Goal: Task Accomplishment & Management: Manage account settings

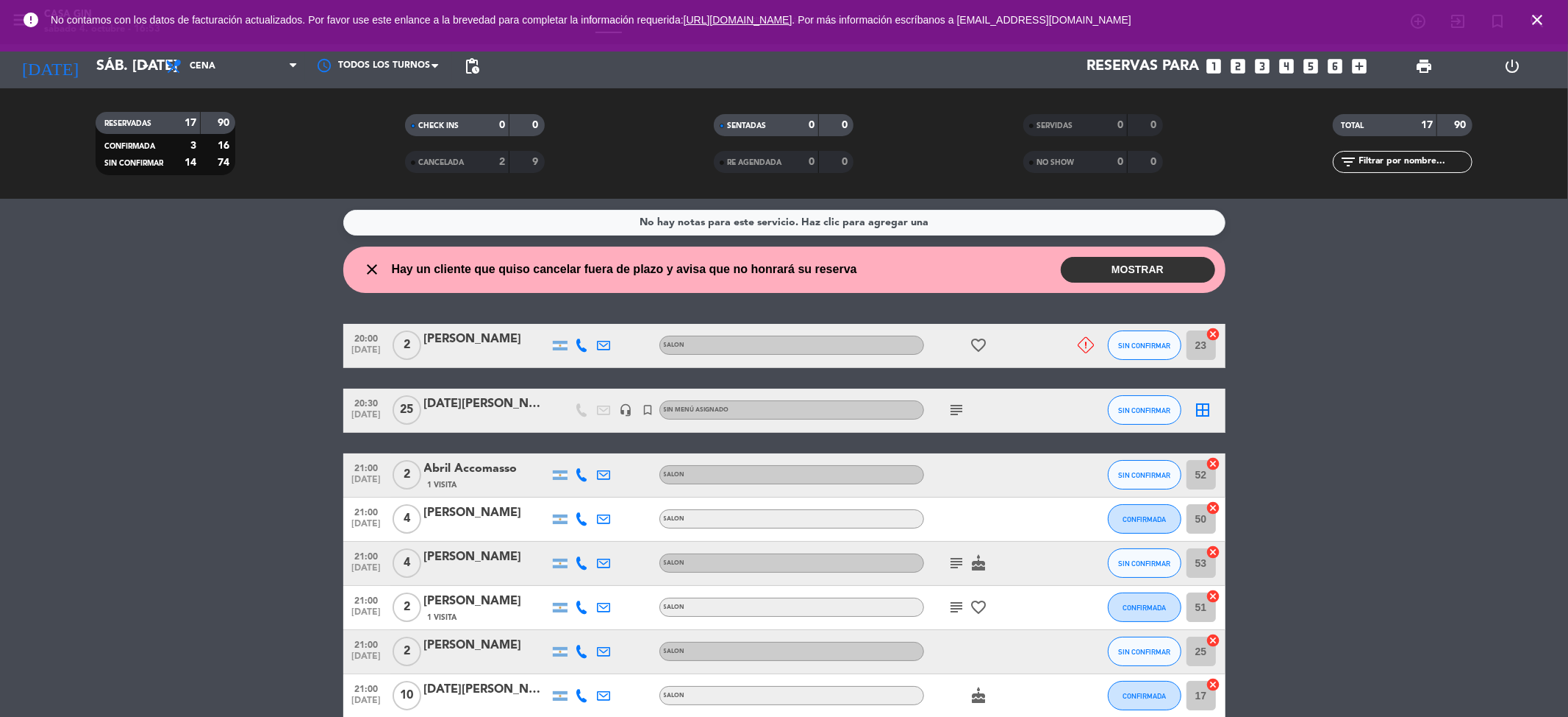
click at [1139, 265] on button "MOSTRAR" at bounding box center [1138, 270] width 154 height 25
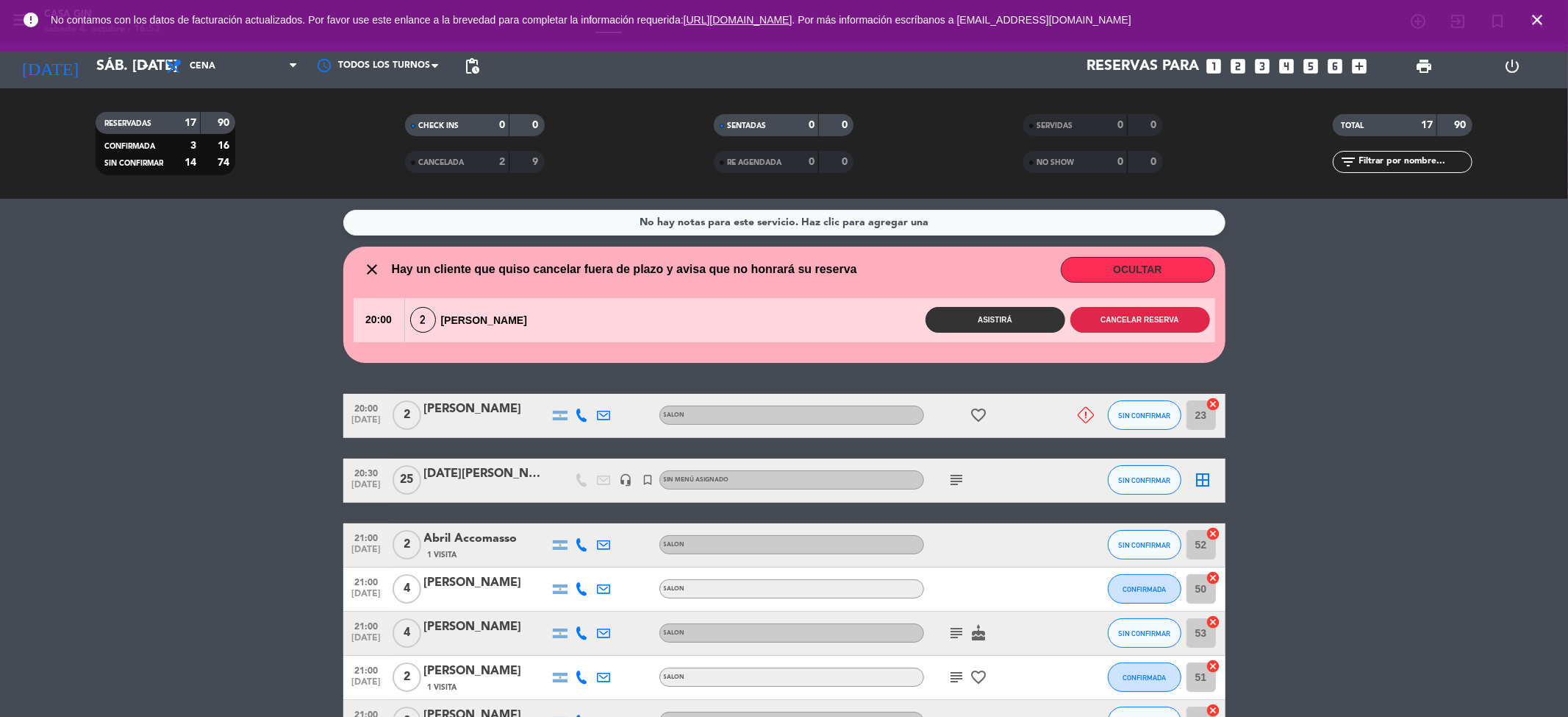
click at [1147, 320] on button "Cancelar reserva" at bounding box center [1140, 319] width 140 height 25
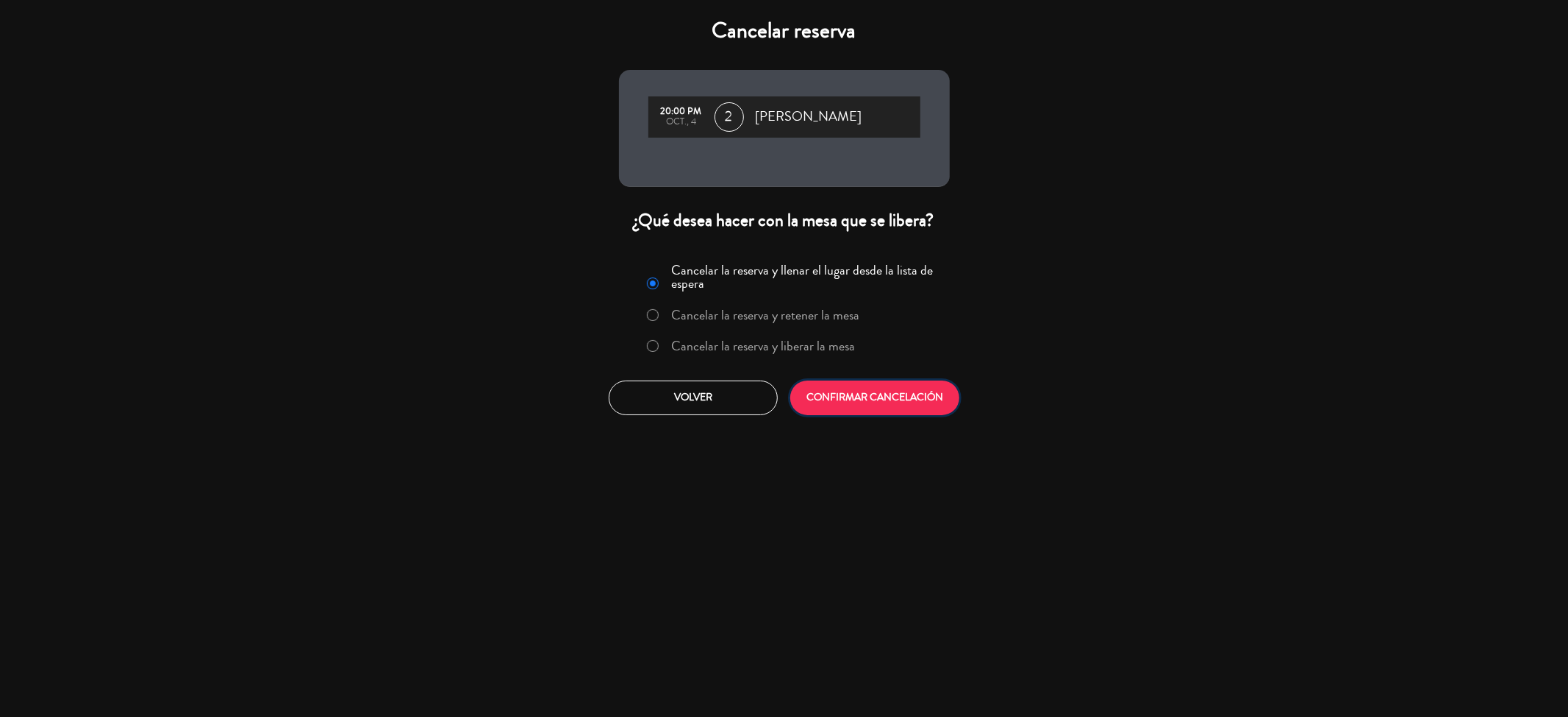
click at [860, 392] on button "CONFIRMAR CANCELACIÓN" at bounding box center [875, 397] width 169 height 34
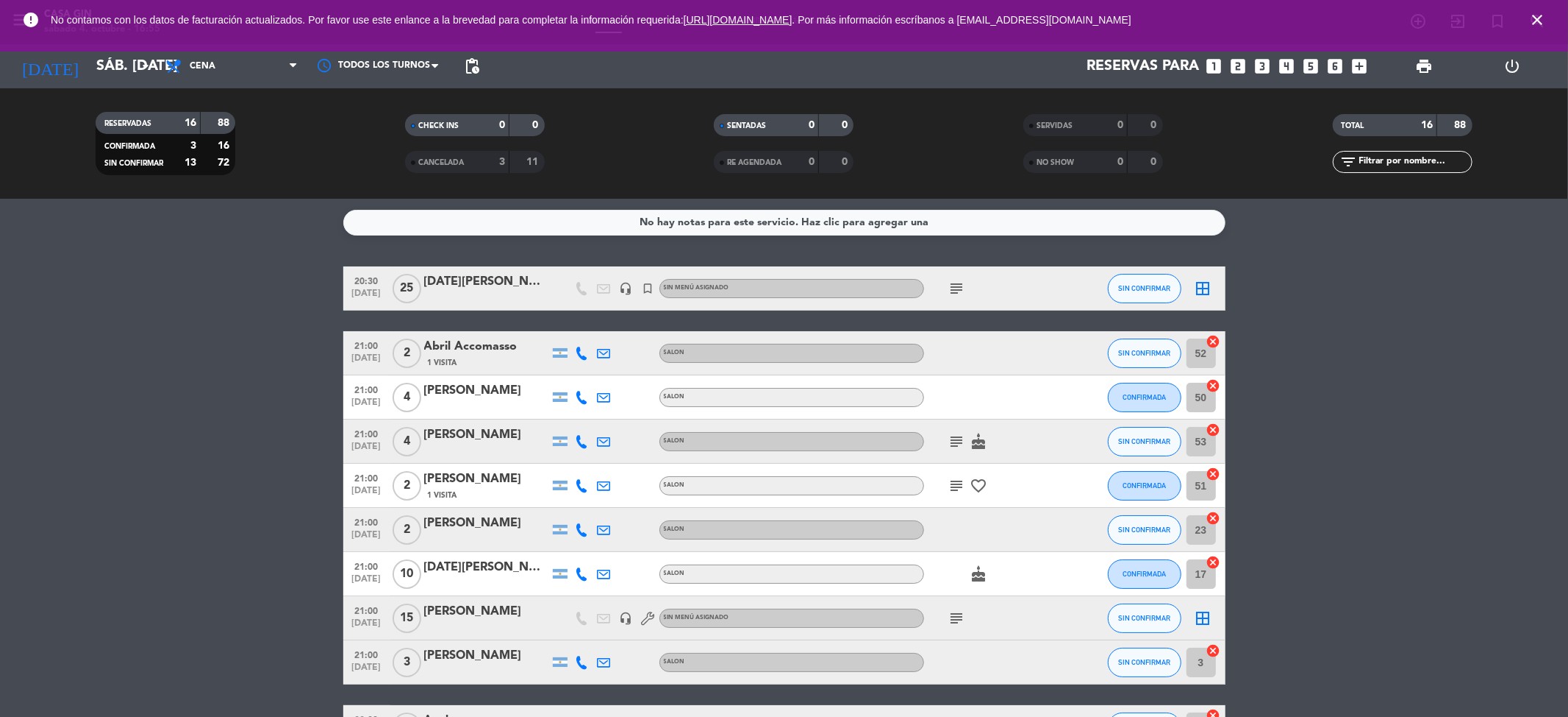
click at [583, 351] on icon at bounding box center [583, 354] width 14 height 14
click at [574, 326] on span "Copiar" at bounding box center [571, 328] width 31 height 16
drag, startPoint x: 518, startPoint y: 334, endPoint x: 413, endPoint y: 338, distance: 105.1
click at [413, 338] on div "21:00 [DATE] 2 Abril Accomasso 1 Visita [PHONE_NUMBER] Copiar content_paste | S…" at bounding box center [785, 353] width 883 height 44
copy div "Abril Accomasso"
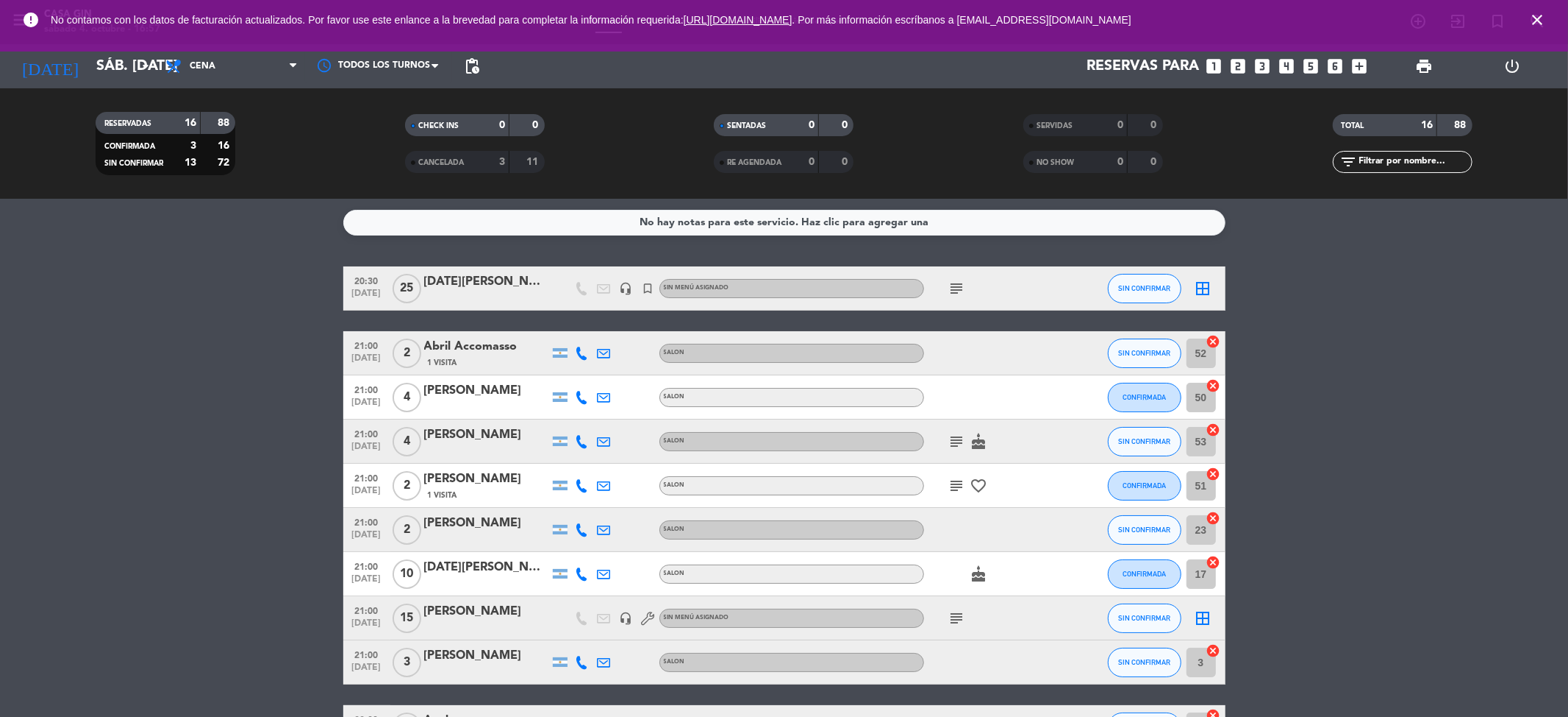
click at [576, 395] on icon at bounding box center [583, 398] width 14 height 14
click at [575, 372] on span "Copiar" at bounding box center [566, 372] width 31 height 16
click at [585, 437] on icon at bounding box center [583, 442] width 14 height 14
click at [579, 410] on button "Copiar content_paste" at bounding box center [578, 416] width 45 height 16
drag, startPoint x: 516, startPoint y: 425, endPoint x: 415, endPoint y: 419, distance: 101.2
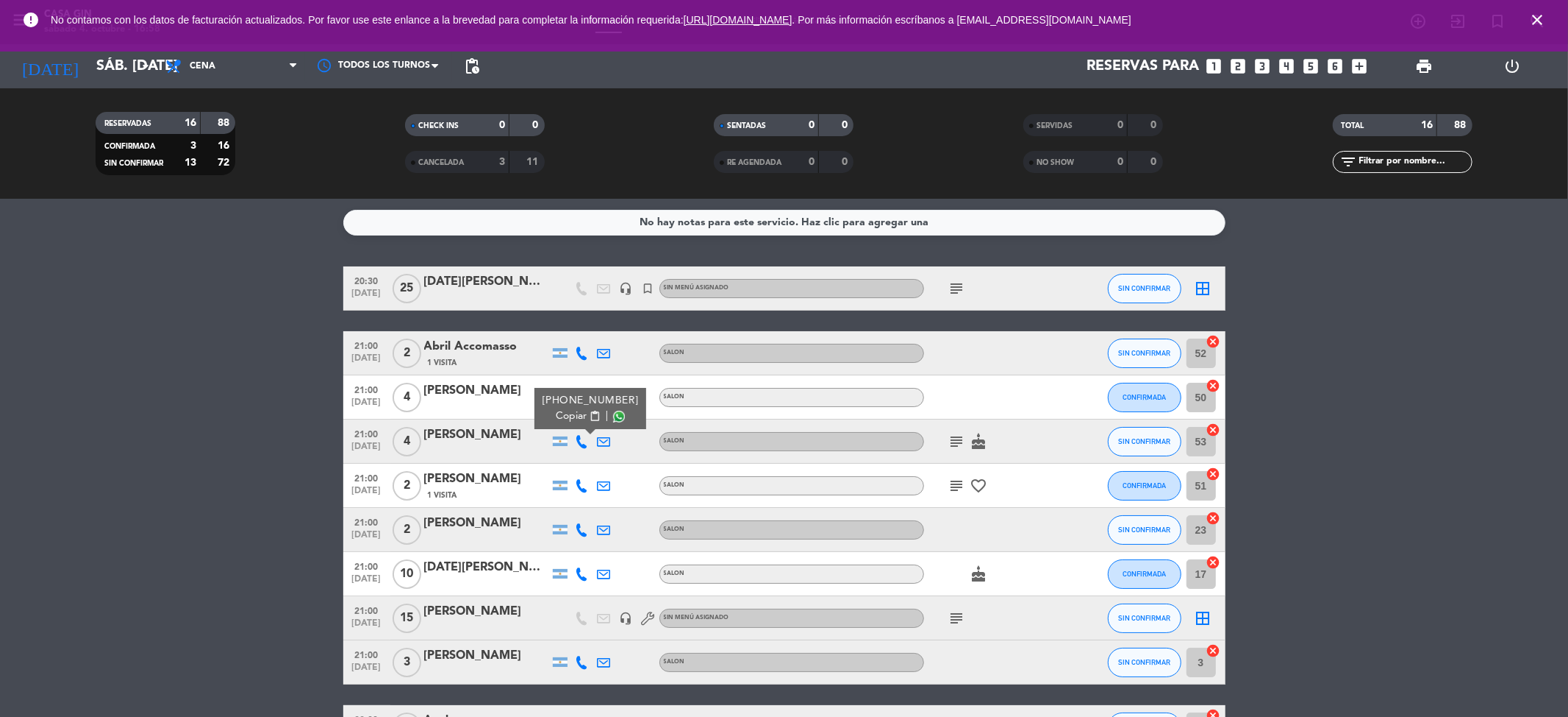
click at [415, 419] on div "21:00 [DATE] 4 [PERSON_NAME] [PHONE_NUMBER] Copiar content_paste | SALON subjec…" at bounding box center [785, 441] width 883 height 44
copy div "[PERSON_NAME]"
click at [581, 485] on icon at bounding box center [583, 485] width 14 height 14
click at [569, 459] on span "Copiar" at bounding box center [571, 460] width 31 height 16
drag, startPoint x: 516, startPoint y: 466, endPoint x: 412, endPoint y: 471, distance: 104.1
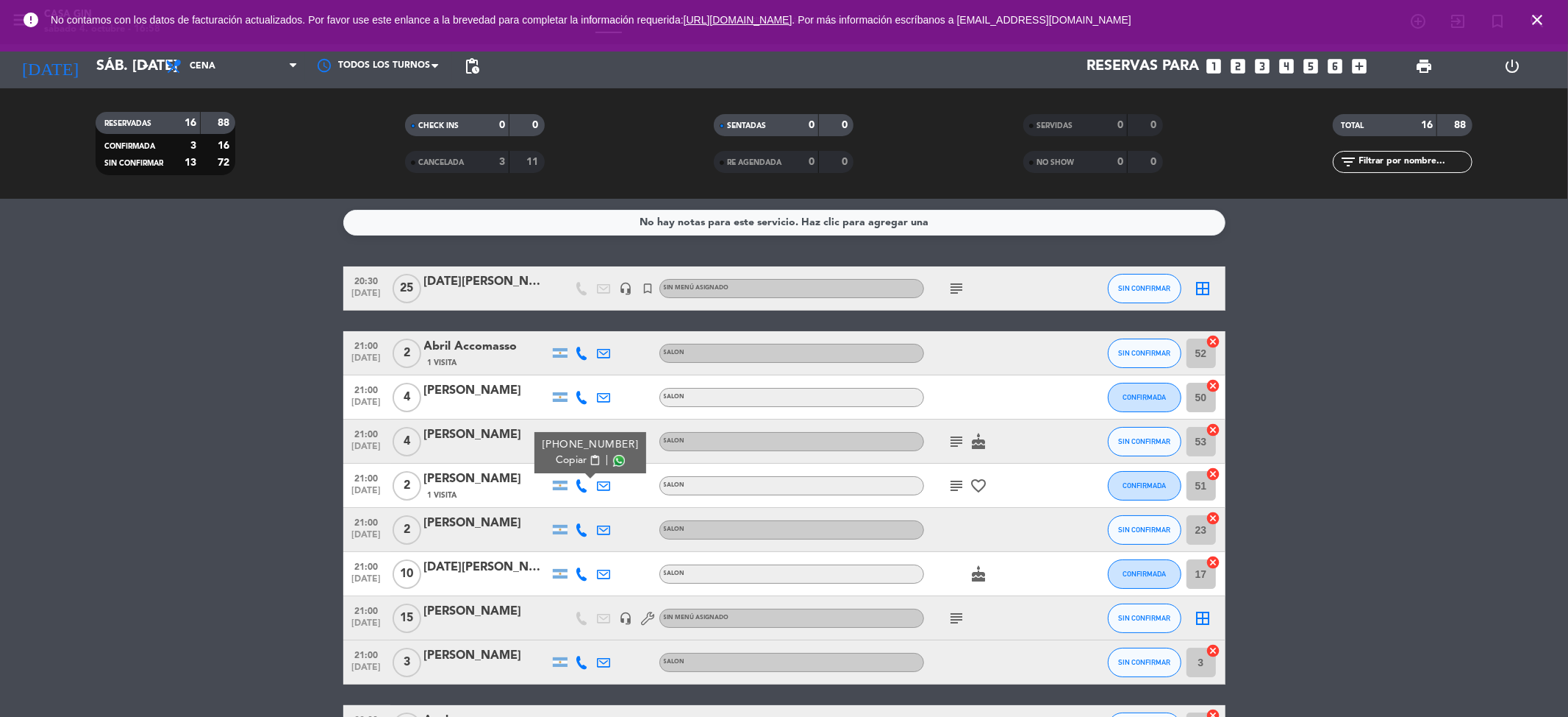
click at [412, 471] on div "21:00 [DATE] 2 [PERSON_NAME] 1 Visita [PHONE_NUMBER] Copiar content_paste | SAL…" at bounding box center [785, 485] width 883 height 44
copy div "[PERSON_NAME]"
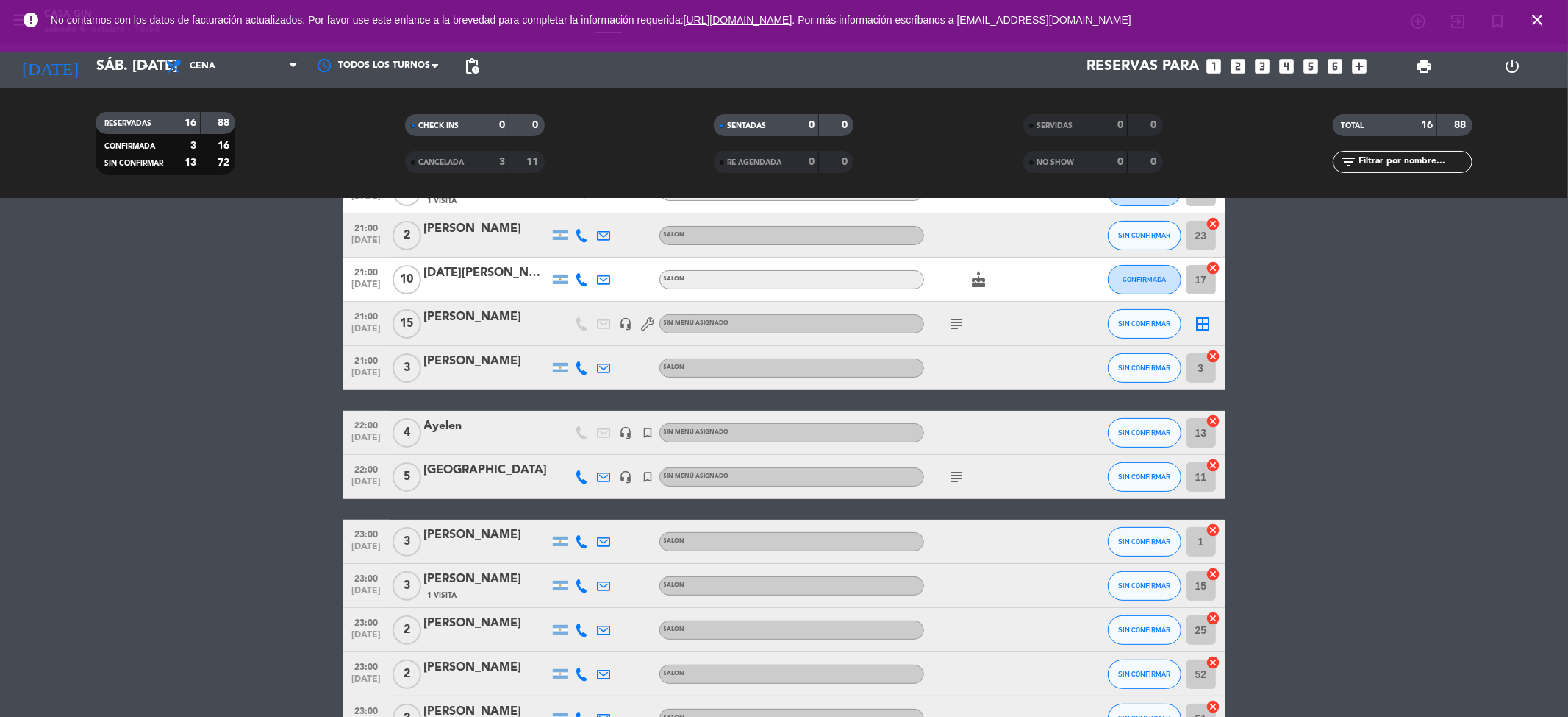
scroll to position [195, 0]
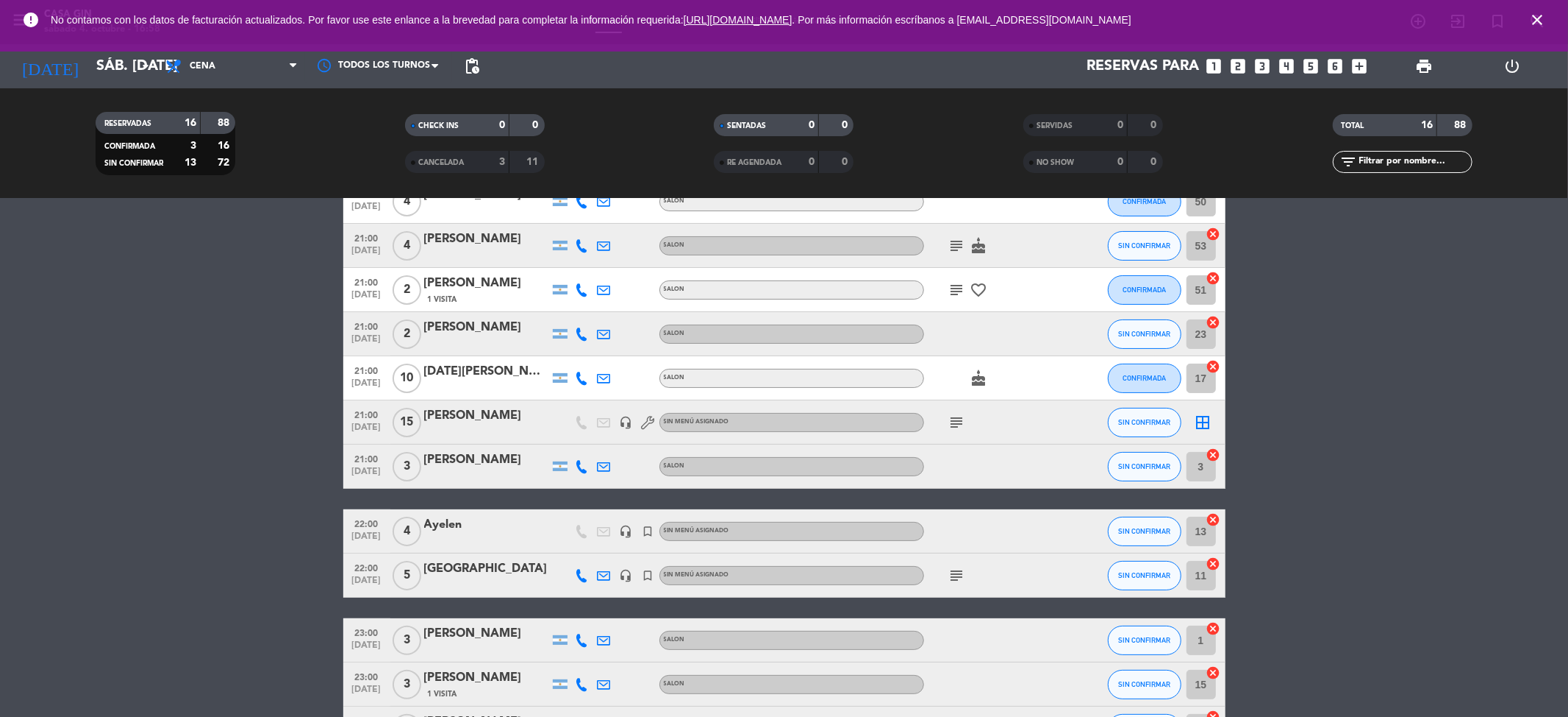
click at [579, 332] on icon at bounding box center [583, 334] width 14 height 14
click at [568, 306] on span "Copiar" at bounding box center [571, 309] width 31 height 16
drag, startPoint x: 496, startPoint y: 316, endPoint x: 409, endPoint y: 315, distance: 87.0
click at [409, 315] on div "21:00 [DATE] 2 [PERSON_NAME] [PHONE_NUMBER] Copiar content_paste | SALON SIN CO…" at bounding box center [785, 333] width 883 height 44
copy div "[PERSON_NAME]"
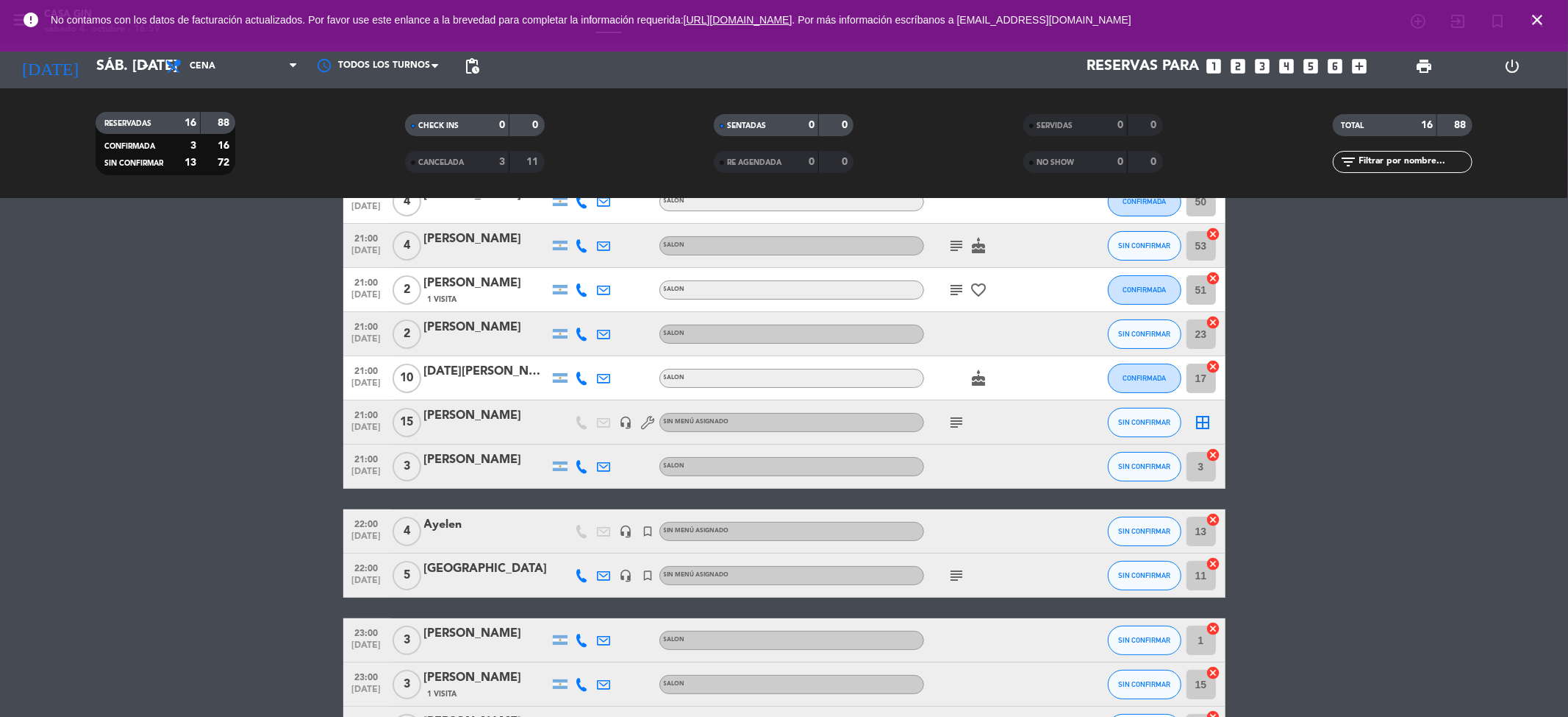
click at [582, 377] on icon at bounding box center [583, 378] width 14 height 14
click at [589, 355] on span "content_paste" at bounding box center [594, 352] width 11 height 11
click at [568, 355] on span "Copiar" at bounding box center [571, 353] width 31 height 16
click at [585, 469] on icon at bounding box center [583, 467] width 14 height 14
click at [579, 445] on button "Copiar content_paste" at bounding box center [578, 442] width 45 height 16
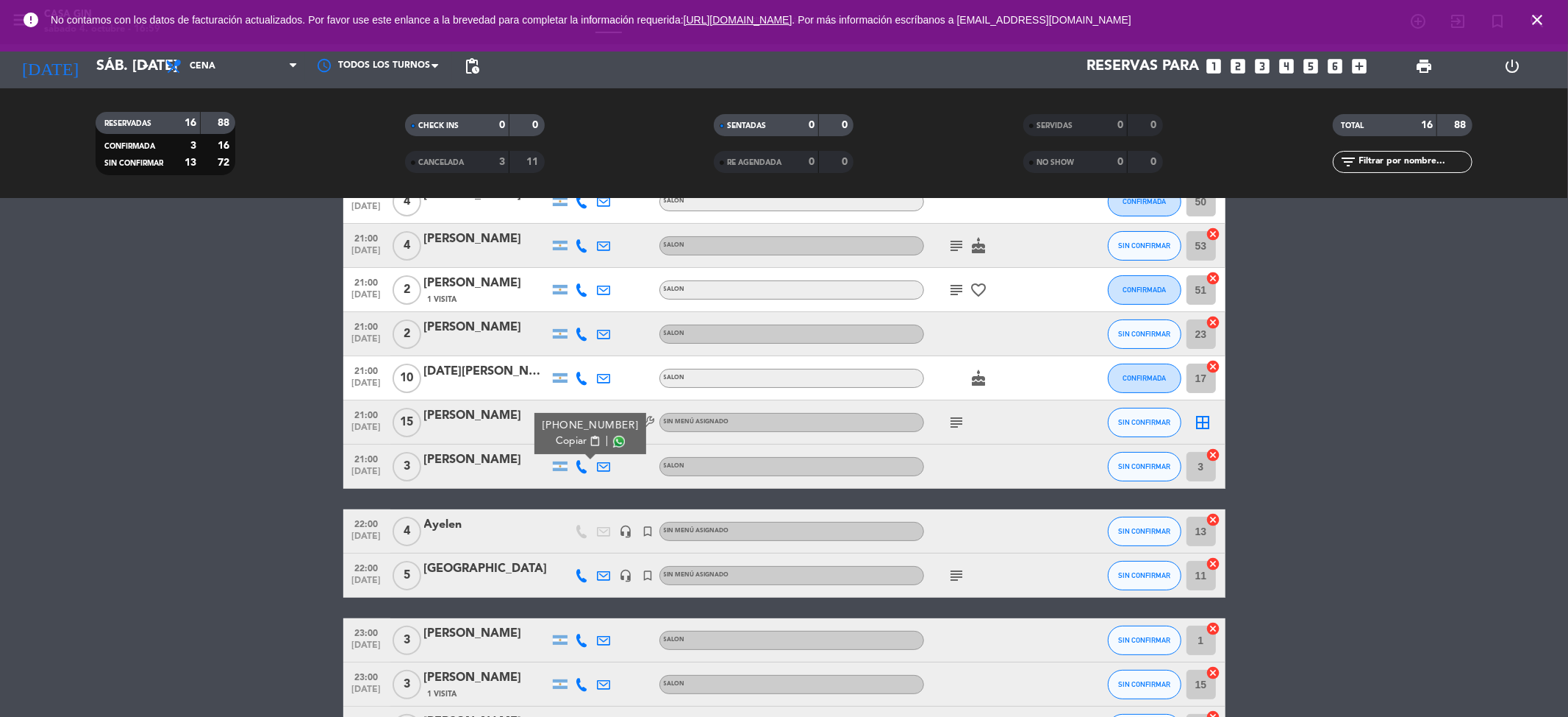
drag, startPoint x: 508, startPoint y: 448, endPoint x: 406, endPoint y: 450, distance: 102.0
click at [406, 450] on div "21:00 [DATE] 3 [PERSON_NAME] [PHONE_NUMBER] Copiar content_paste | SALON SIN CO…" at bounding box center [785, 466] width 883 height 44
click at [245, 451] on bookings-row "20:30 [DATE] [DATE][PERSON_NAME] headset_mic turned_in_not Sin menú asignado su…" at bounding box center [784, 454] width 1568 height 768
drag, startPoint x: 508, startPoint y: 448, endPoint x: 419, endPoint y: 448, distance: 89.0
click at [239, 448] on bookings-row "20:30 [DATE] [DATE][PERSON_NAME] headset_mic turned_in_not Sin menú asignado su…" at bounding box center [784, 454] width 1568 height 768
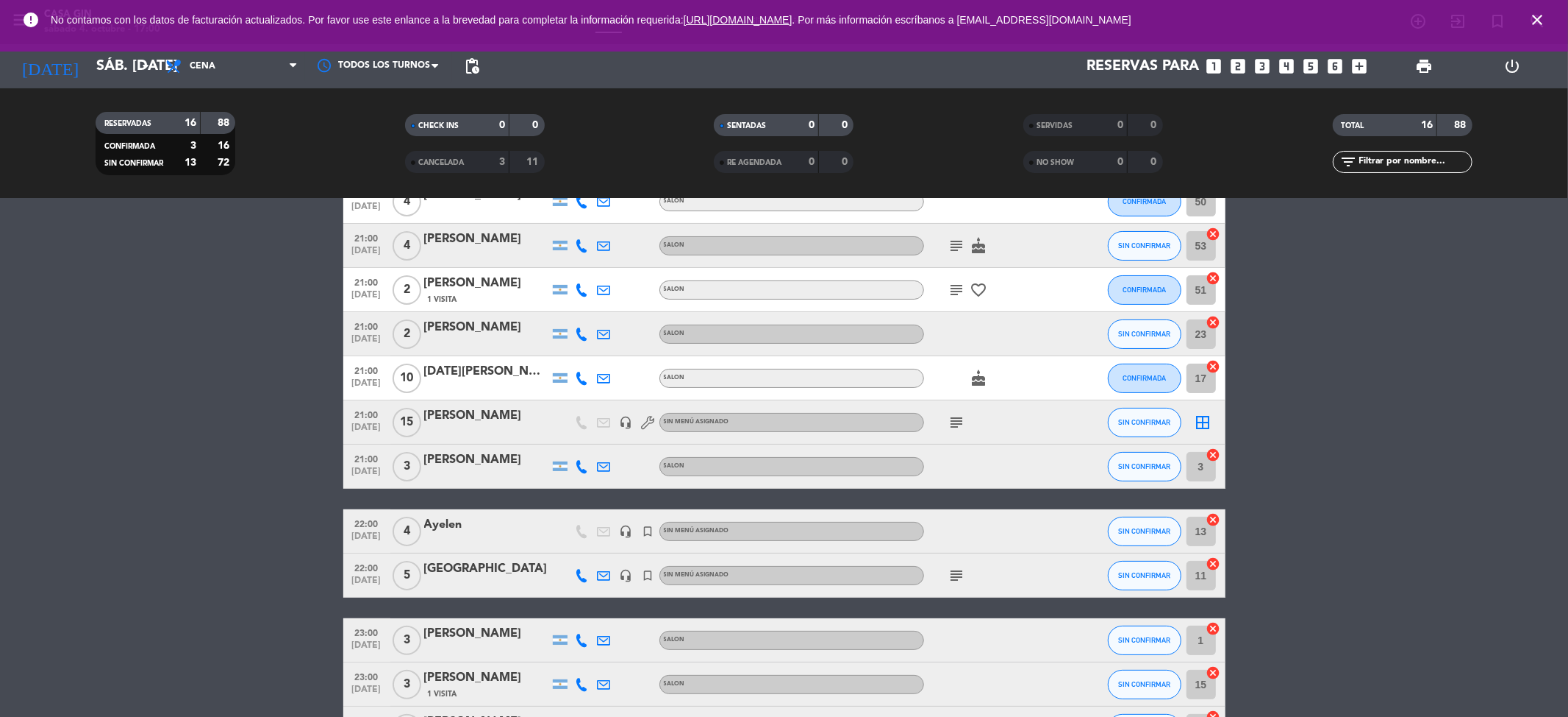
drag, startPoint x: 501, startPoint y: 450, endPoint x: 421, endPoint y: 453, distance: 80.1
click at [421, 453] on div "21:00 [DATE] 3 [PERSON_NAME] SALON SIN CONFIRMAR 3 cancel" at bounding box center [785, 466] width 883 height 44
copy div "[PERSON_NAME]"
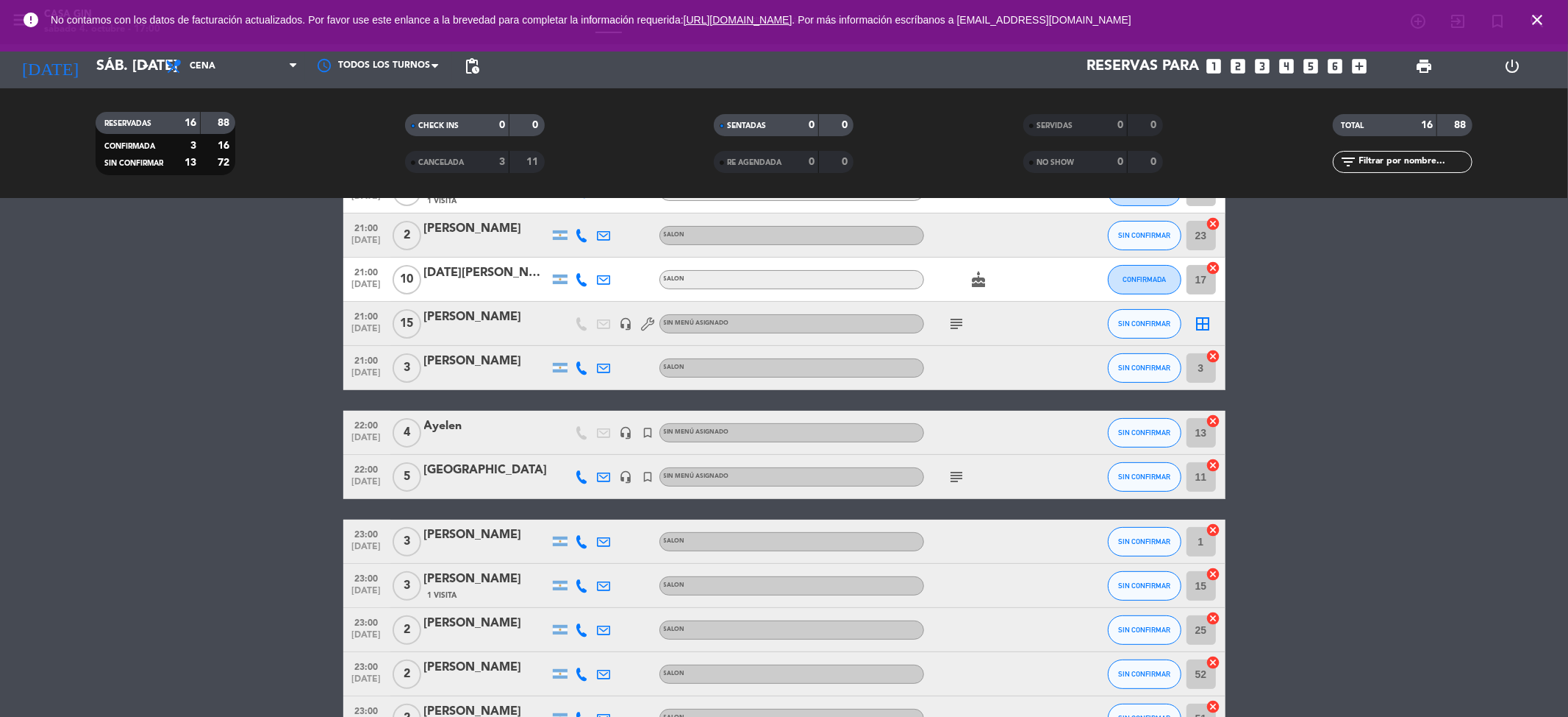
scroll to position [390, 0]
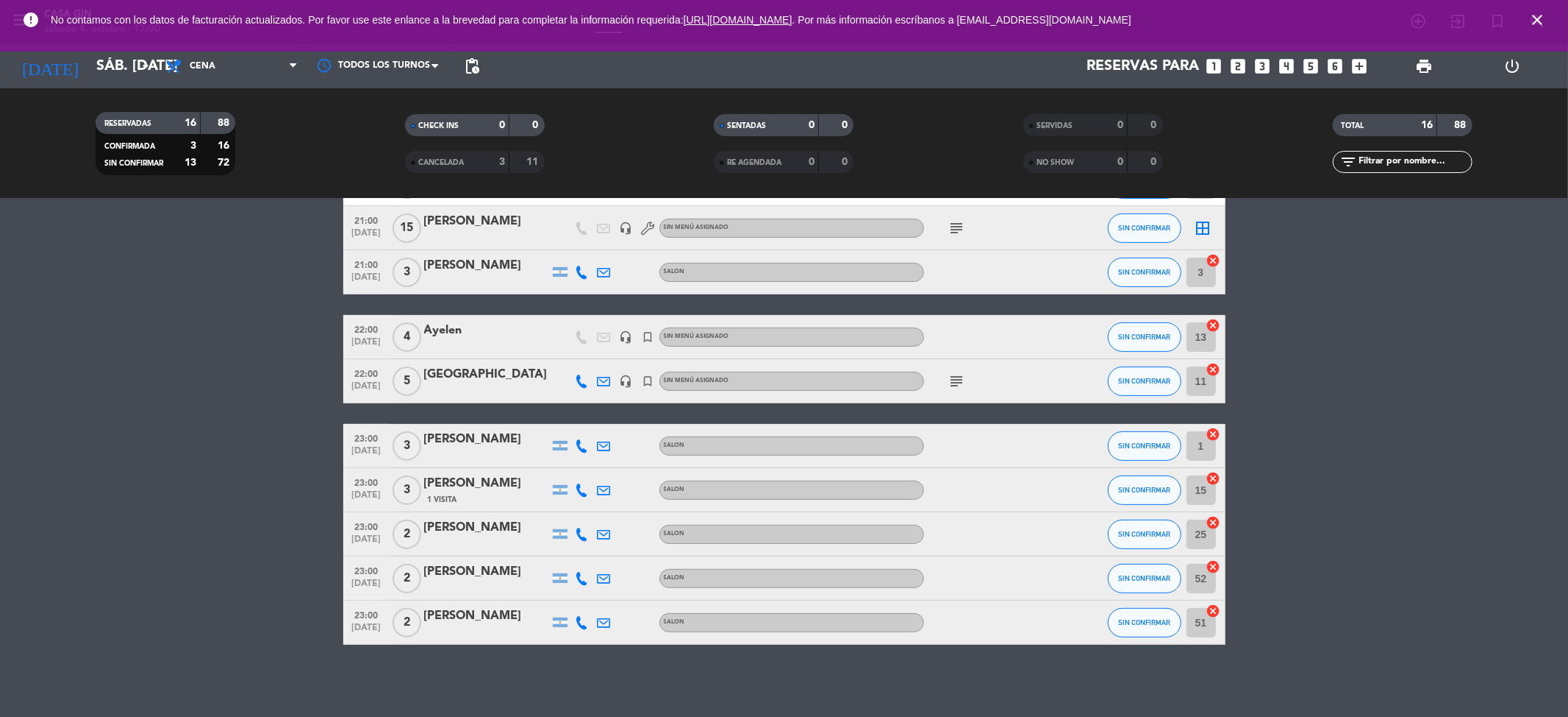
click at [577, 377] on icon at bounding box center [583, 381] width 14 height 14
click at [562, 357] on span "Copiar" at bounding box center [563, 356] width 31 height 16
click at [568, 355] on span "Copiar" at bounding box center [563, 356] width 31 height 16
drag, startPoint x: 487, startPoint y: 360, endPoint x: 418, endPoint y: 366, distance: 69.3
click at [418, 366] on div "22:00 [DATE] 5 [PERSON_NAME] 1131907626 Copiar content_paste | headset_mic turn…" at bounding box center [785, 381] width 883 height 44
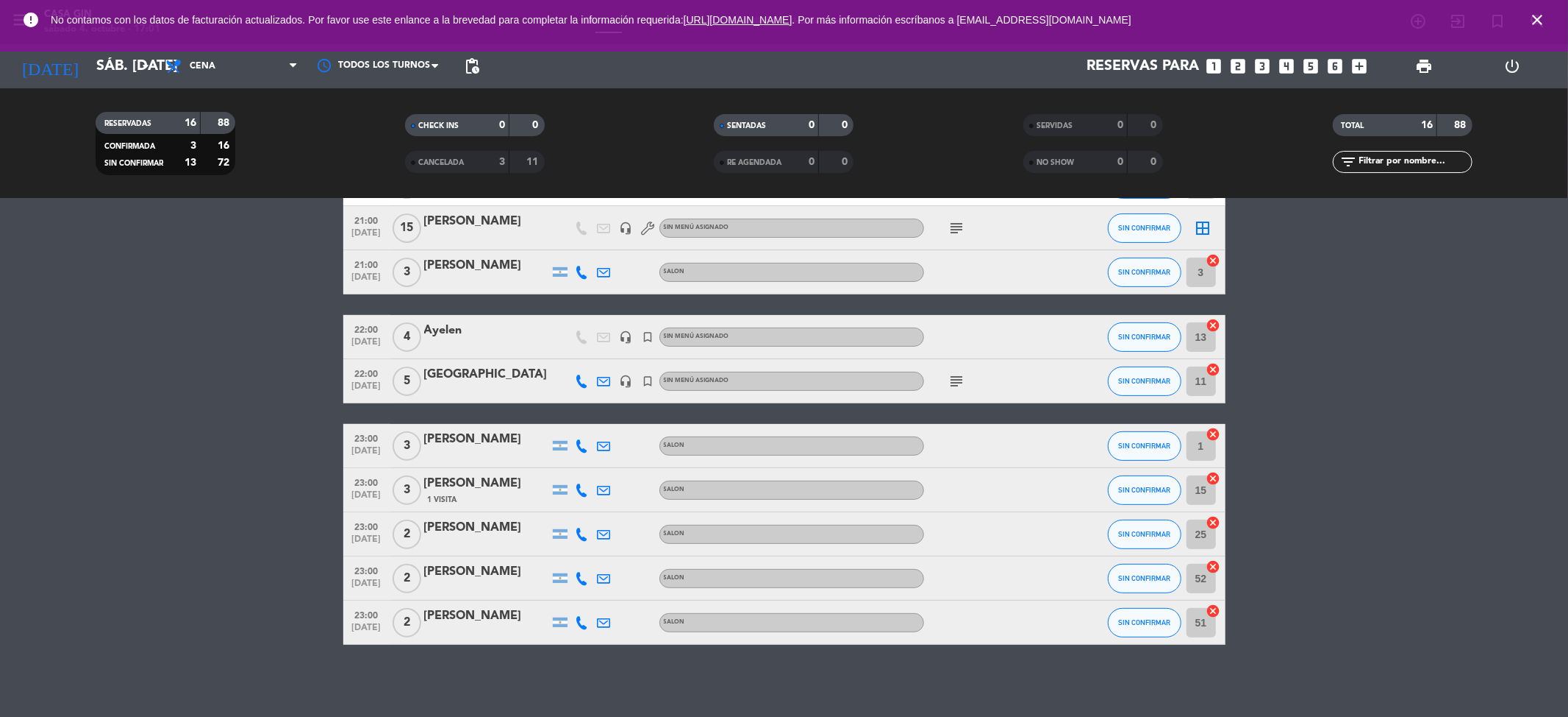
copy div "[GEOGRAPHIC_DATA]"
click at [577, 442] on icon at bounding box center [583, 446] width 14 height 14
click at [557, 416] on span "Copiar" at bounding box center [571, 420] width 31 height 16
drag, startPoint x: 526, startPoint y: 428, endPoint x: 106, endPoint y: 422, distance: 420.0
click at [416, 428] on div "23:00 [DATE] 3 [PERSON_NAME] [PHONE_NUMBER] Copiar content_paste | SALON SIN CO…" at bounding box center [785, 445] width 883 height 44
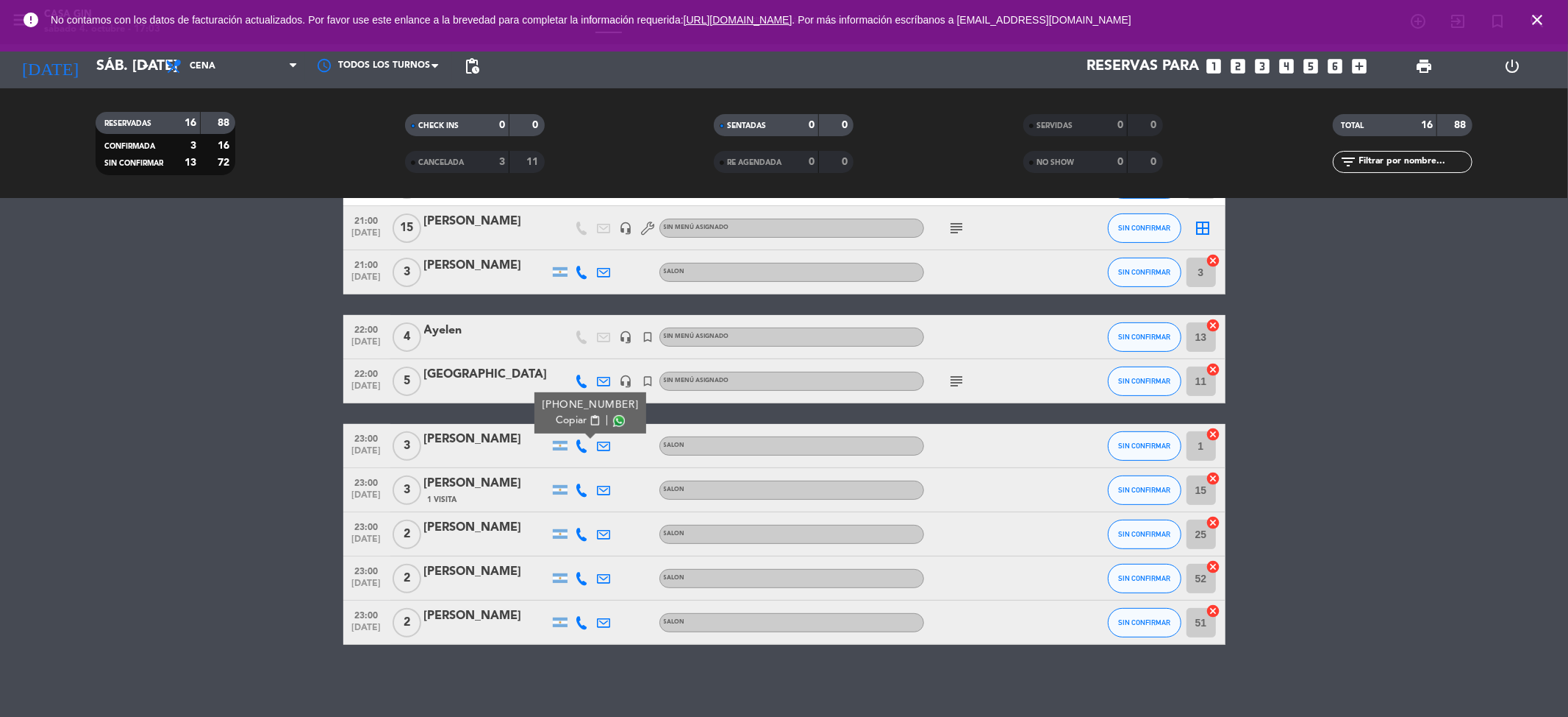
click at [106, 422] on bookings-row "20:30 [DATE] [DATE][PERSON_NAME] headset_mic turned_in_not Sin menú asignado su…" at bounding box center [784, 260] width 1568 height 768
drag, startPoint x: 527, startPoint y: 425, endPoint x: 403, endPoint y: 422, distance: 124.0
click at [403, 424] on div "23:00 [DATE] 3 [PERSON_NAME] SALON SIN CONFIRMAR 1 cancel" at bounding box center [785, 445] width 883 height 44
click at [270, 439] on bookings-row "20:30 [DATE] [DATE][PERSON_NAME] headset_mic turned_in_not Sin menú asignado su…" at bounding box center [784, 260] width 1568 height 768
drag, startPoint x: 527, startPoint y: 430, endPoint x: 416, endPoint y: 430, distance: 111.0
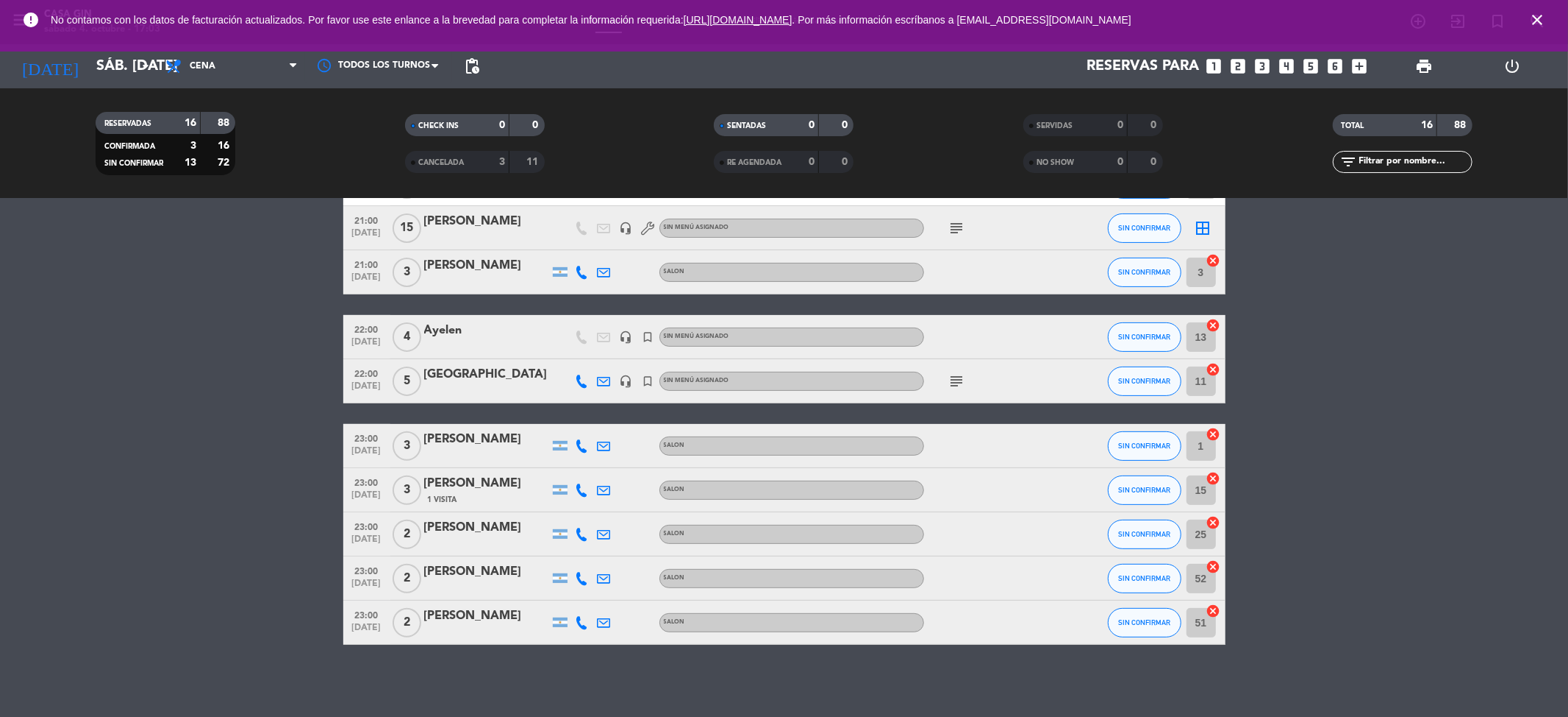
click at [416, 430] on div "23:00 [DATE] 3 [PERSON_NAME] SALON SIN CONFIRMAR 1 cancel" at bounding box center [785, 445] width 883 height 44
copy div "[PERSON_NAME]"
click at [585, 484] on icon at bounding box center [583, 490] width 14 height 14
click at [579, 469] on button "Copiar content_paste" at bounding box center [578, 465] width 45 height 16
drag, startPoint x: 513, startPoint y: 466, endPoint x: 457, endPoint y: 474, distance: 56.6
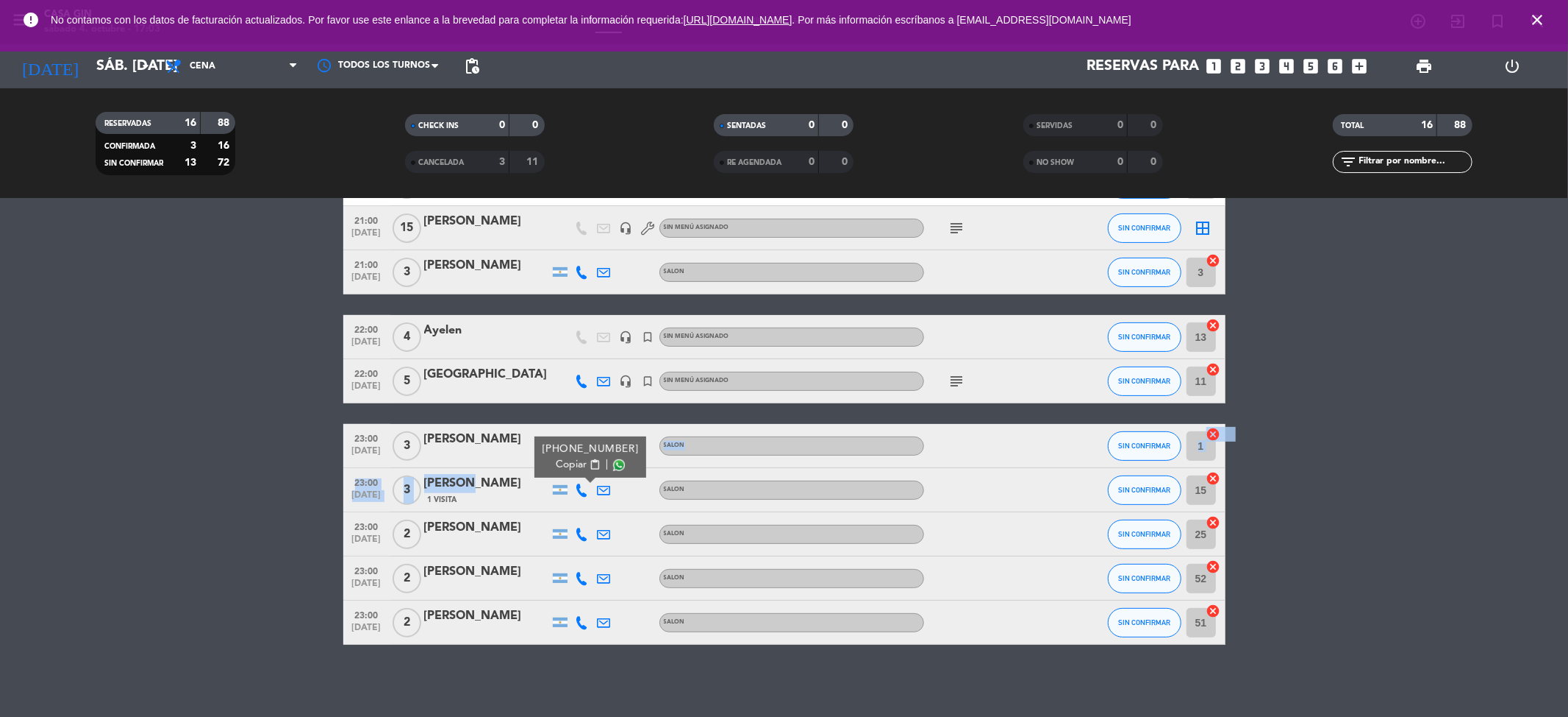
click at [457, 474] on div "20:30 [DATE] [DATE][PERSON_NAME] headset_mic turned_in_not Sin menú asignado su…" at bounding box center [785, 260] width 883 height 768
drag, startPoint x: 150, startPoint y: 437, endPoint x: 425, endPoint y: 442, distance: 275.0
click at [165, 437] on bookings-row "20:30 [DATE] [DATE][PERSON_NAME] headset_mic turned_in_not Sin menú asignado su…" at bounding box center [784, 260] width 1568 height 768
drag, startPoint x: 510, startPoint y: 469, endPoint x: 422, endPoint y: 474, distance: 88.1
click at [422, 474] on div "23:00 [DATE] 3 [PERSON_NAME] 1 Visita SALON SIN CONFIRMAR 15 cancel" at bounding box center [785, 489] width 883 height 44
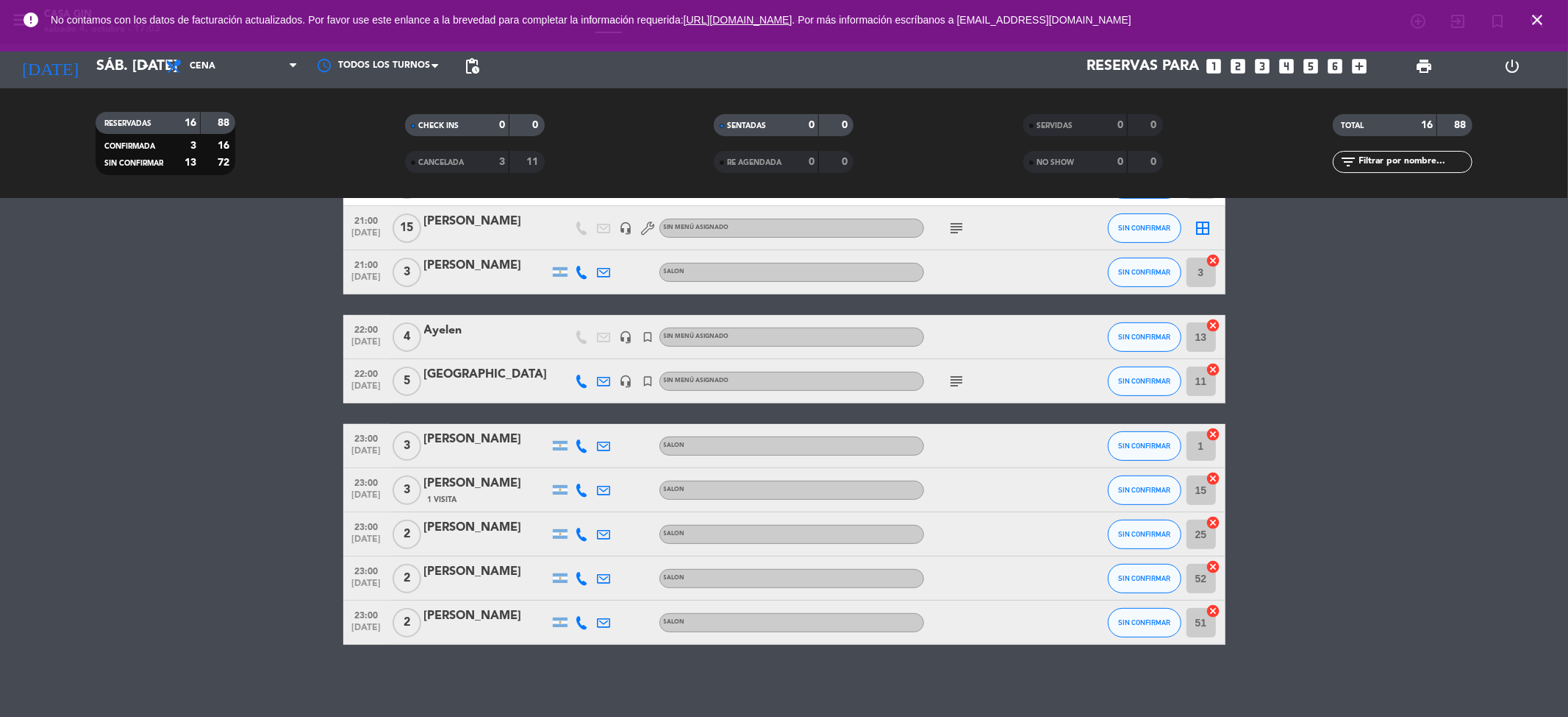
copy div "[PERSON_NAME]"
click at [581, 530] on icon at bounding box center [583, 534] width 14 height 14
click at [572, 508] on span "Copiar" at bounding box center [571, 509] width 31 height 16
drag, startPoint x: 511, startPoint y: 518, endPoint x: 422, endPoint y: 521, distance: 89.1
click at [422, 521] on div "23:00 [DATE] 2 [PERSON_NAME] [PHONE_NUMBER] Copiar content_paste | SALON SIN CO…" at bounding box center [785, 533] width 883 height 44
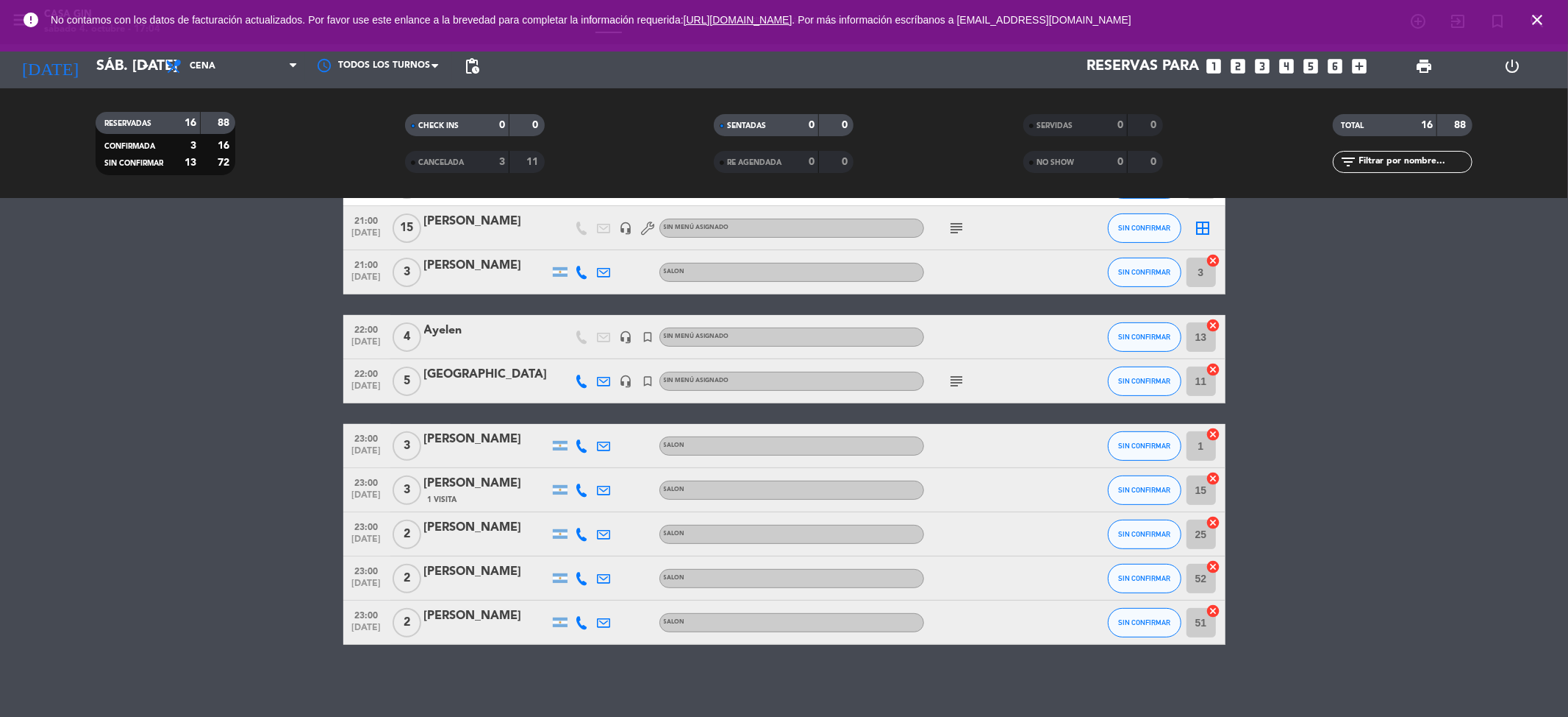
copy div "[PERSON_NAME]"
click at [586, 575] on icon at bounding box center [583, 578] width 14 height 14
click at [589, 556] on span "content_paste" at bounding box center [594, 552] width 11 height 11
drag, startPoint x: 509, startPoint y: 560, endPoint x: 419, endPoint y: 561, distance: 90.0
click at [419, 561] on div "23:00 [DATE] 2 [PERSON_NAME] [PHONE_NUMBER] Copiar content_paste | SALON SIN CO…" at bounding box center [785, 577] width 883 height 44
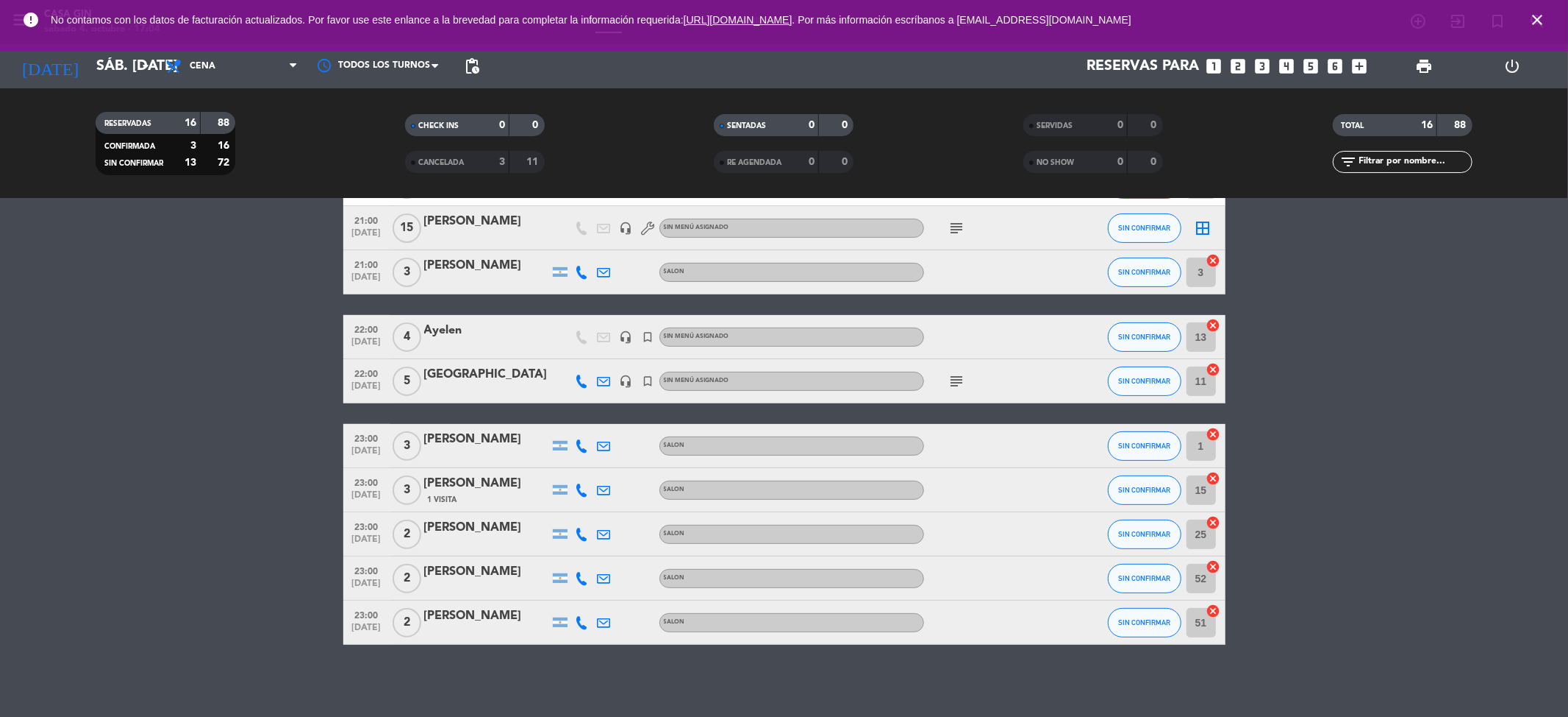
copy div "[PERSON_NAME]"
click at [585, 618] on icon at bounding box center [583, 622] width 14 height 14
click at [589, 601] on span "content_paste" at bounding box center [594, 597] width 11 height 11
drag, startPoint x: 521, startPoint y: 604, endPoint x: 425, endPoint y: 599, distance: 96.1
click at [425, 601] on div "23:00 [DATE] 2 [PERSON_NAME] [PHONE_NUMBER] Copiar content_paste | SALON SIN CO…" at bounding box center [785, 622] width 883 height 44
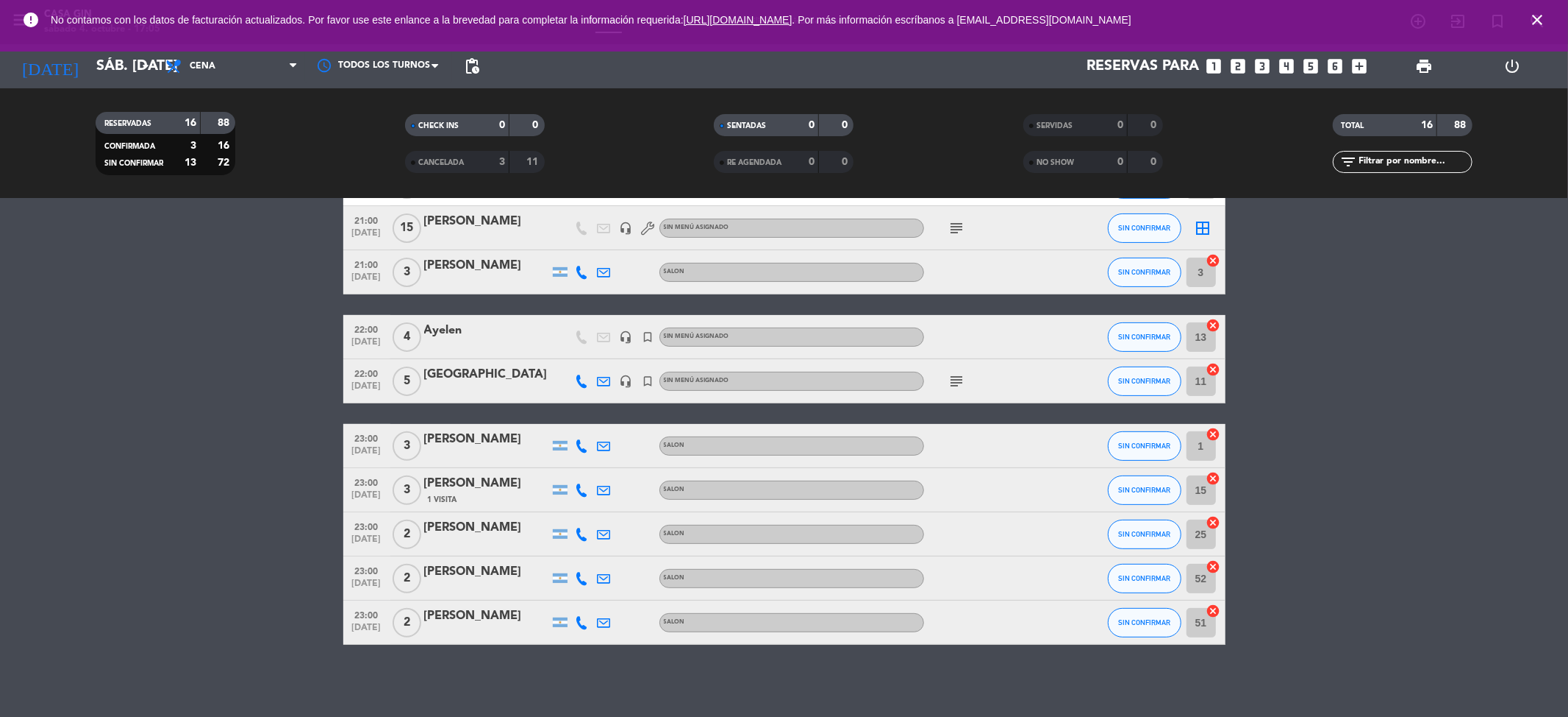
scroll to position [0, 0]
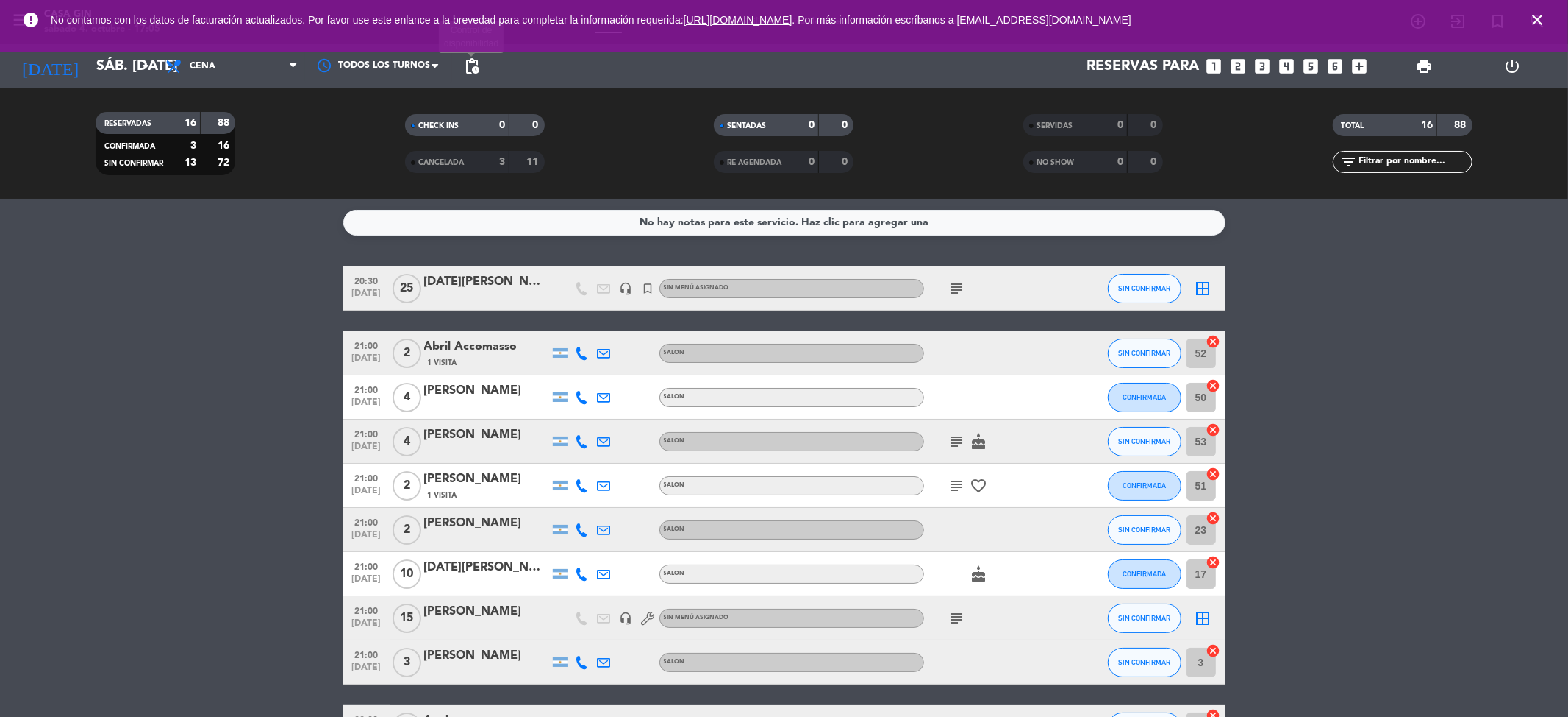
click at [471, 67] on span "pending_actions" at bounding box center [472, 66] width 18 height 18
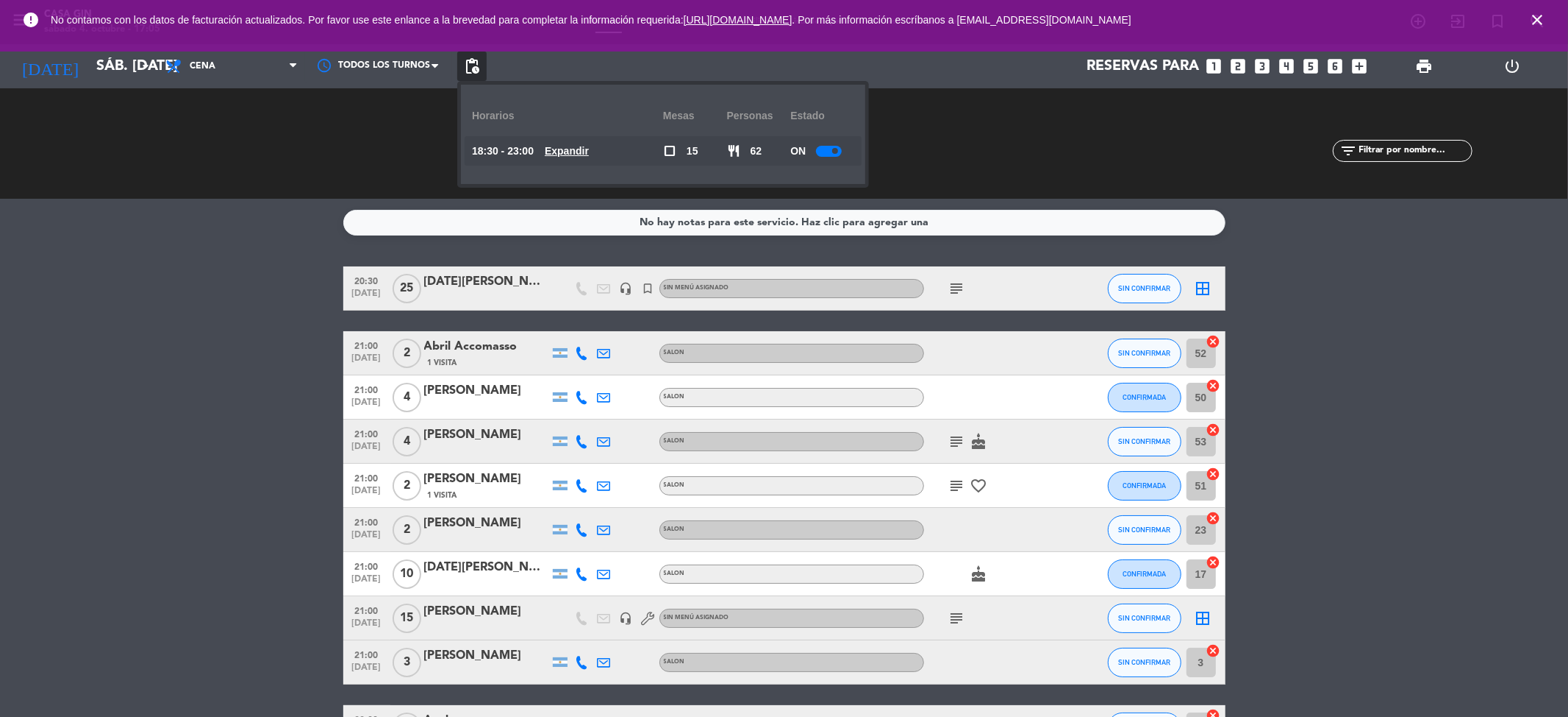
click at [583, 146] on u "Expandir" at bounding box center [566, 150] width 44 height 12
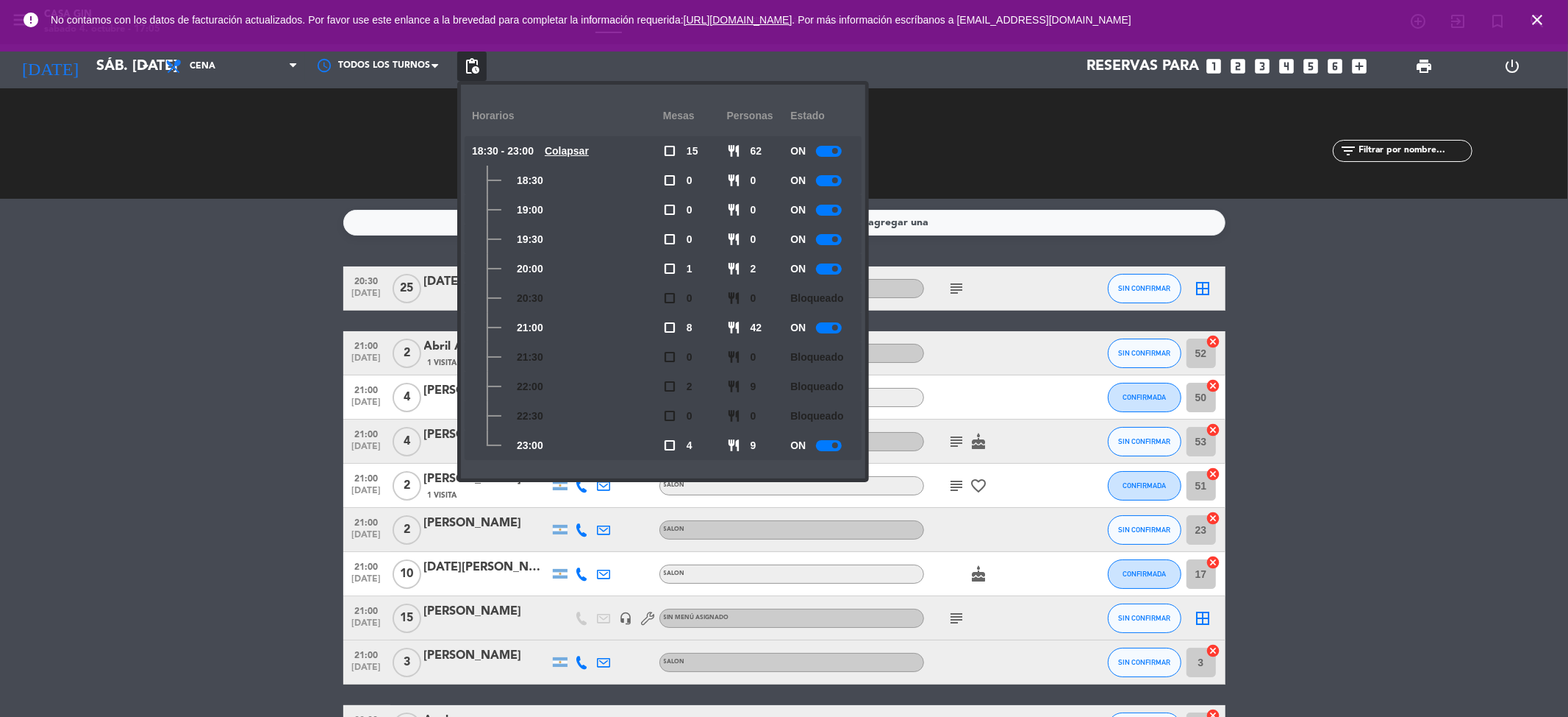
click at [836, 330] on div at bounding box center [829, 327] width 25 height 11
click at [833, 268] on div at bounding box center [829, 269] width 25 height 11
click at [836, 233] on div at bounding box center [829, 238] width 25 height 11
click at [471, 69] on span "pending_actions" at bounding box center [472, 66] width 18 height 18
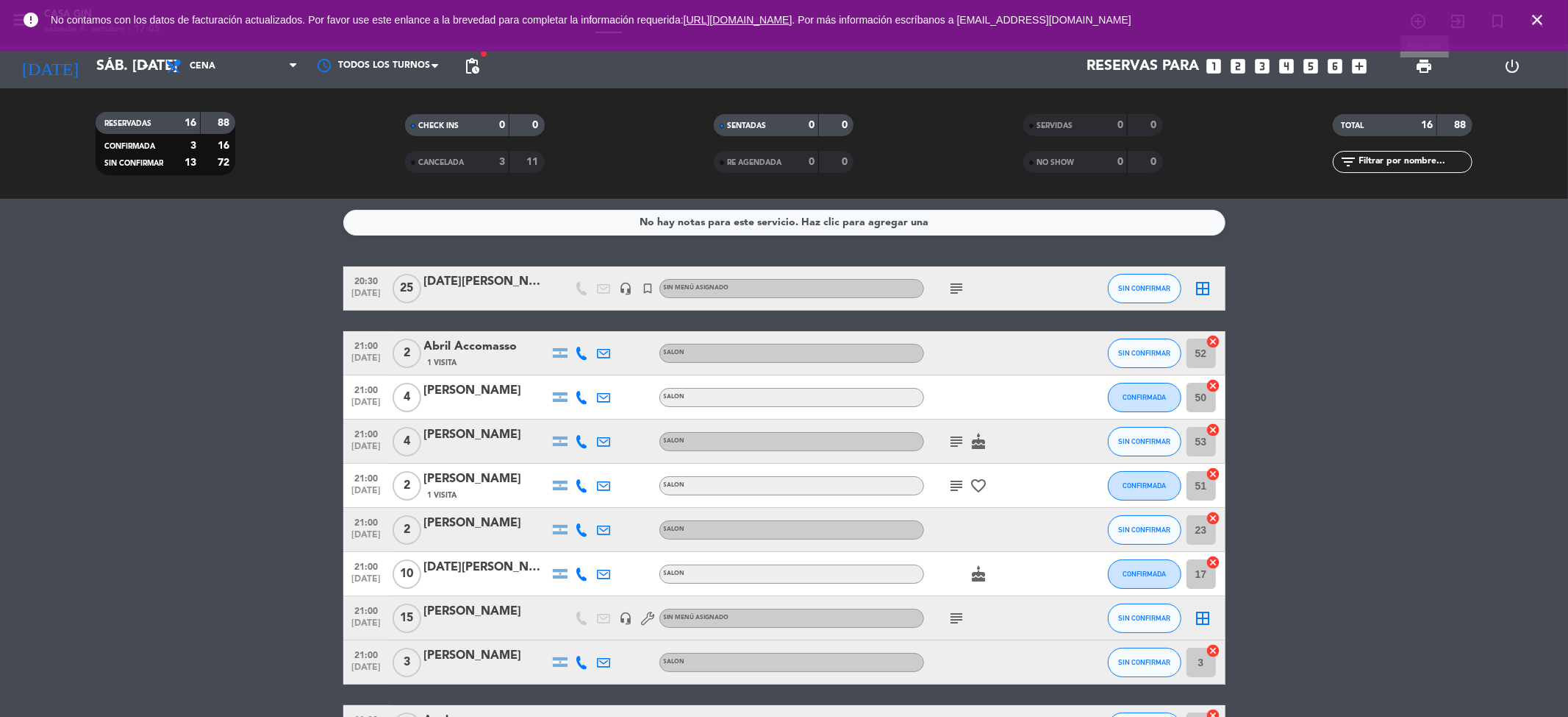
click at [1423, 66] on span "print" at bounding box center [1424, 66] width 18 height 18
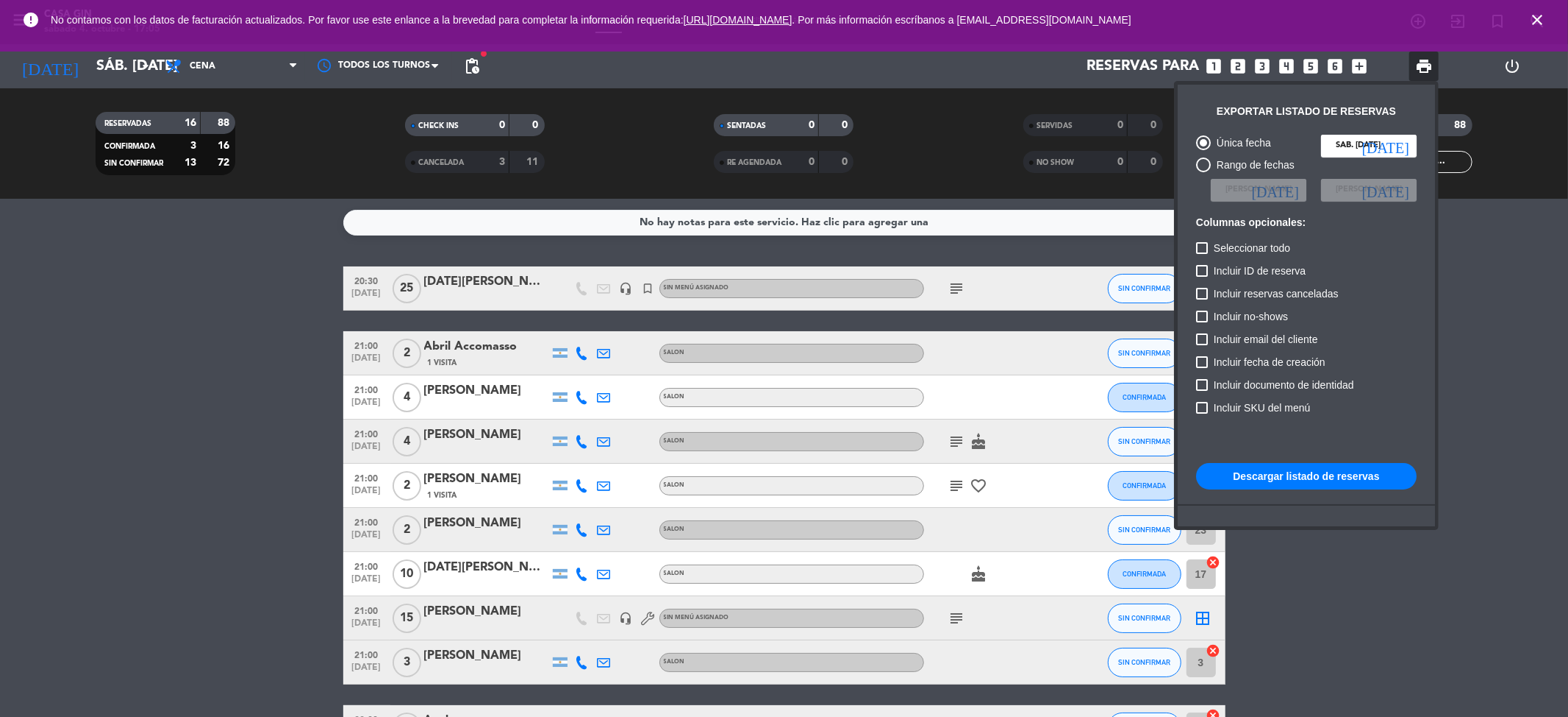
click at [1363, 468] on button "Descargar listado de reservas" at bounding box center [1306, 476] width 221 height 26
